Goal: Task Accomplishment & Management: Manage account settings

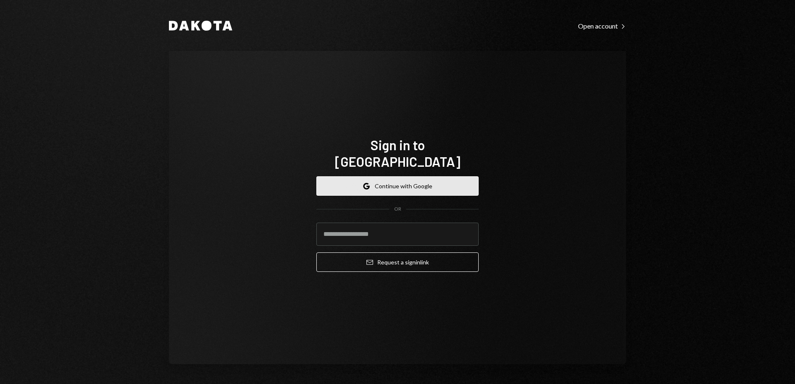
click at [428, 176] on button "Google Continue with Google" at bounding box center [397, 185] width 162 height 19
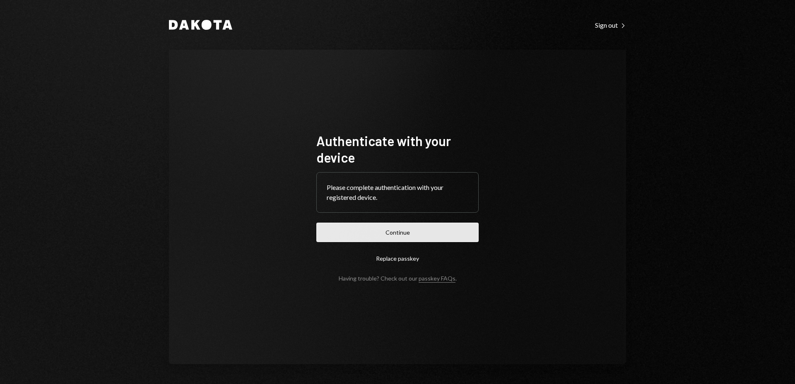
click at [410, 224] on button "Continue" at bounding box center [397, 232] width 162 height 19
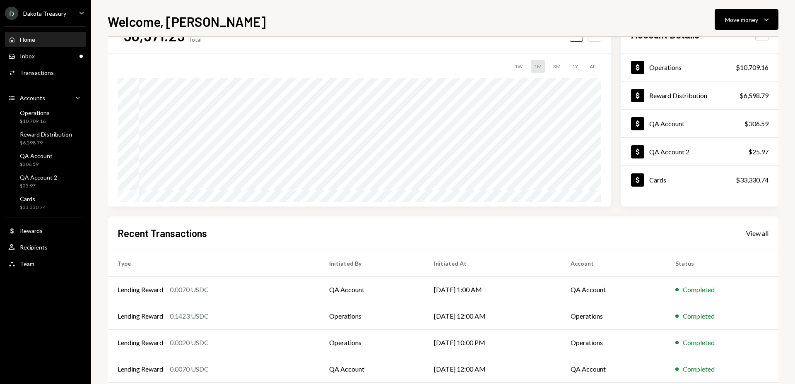
scroll to position [75, 0]
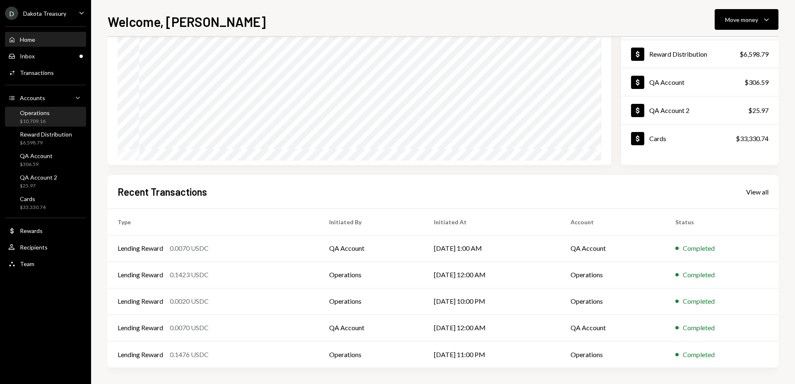
click at [46, 117] on div "Operations $10,709.16" at bounding box center [35, 117] width 30 height 16
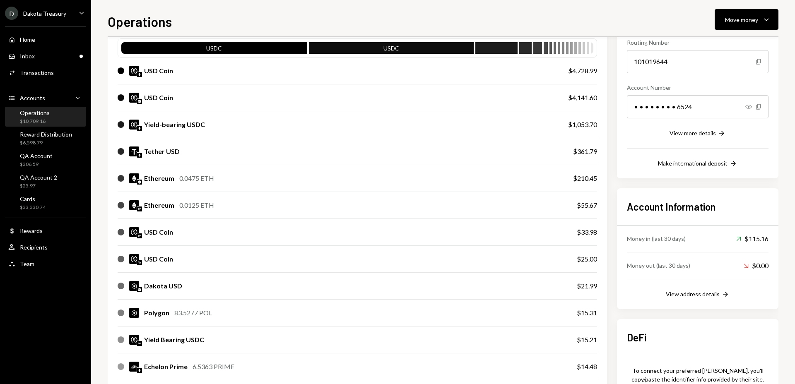
scroll to position [84, 0]
